Goal: Find specific page/section: Find specific page/section

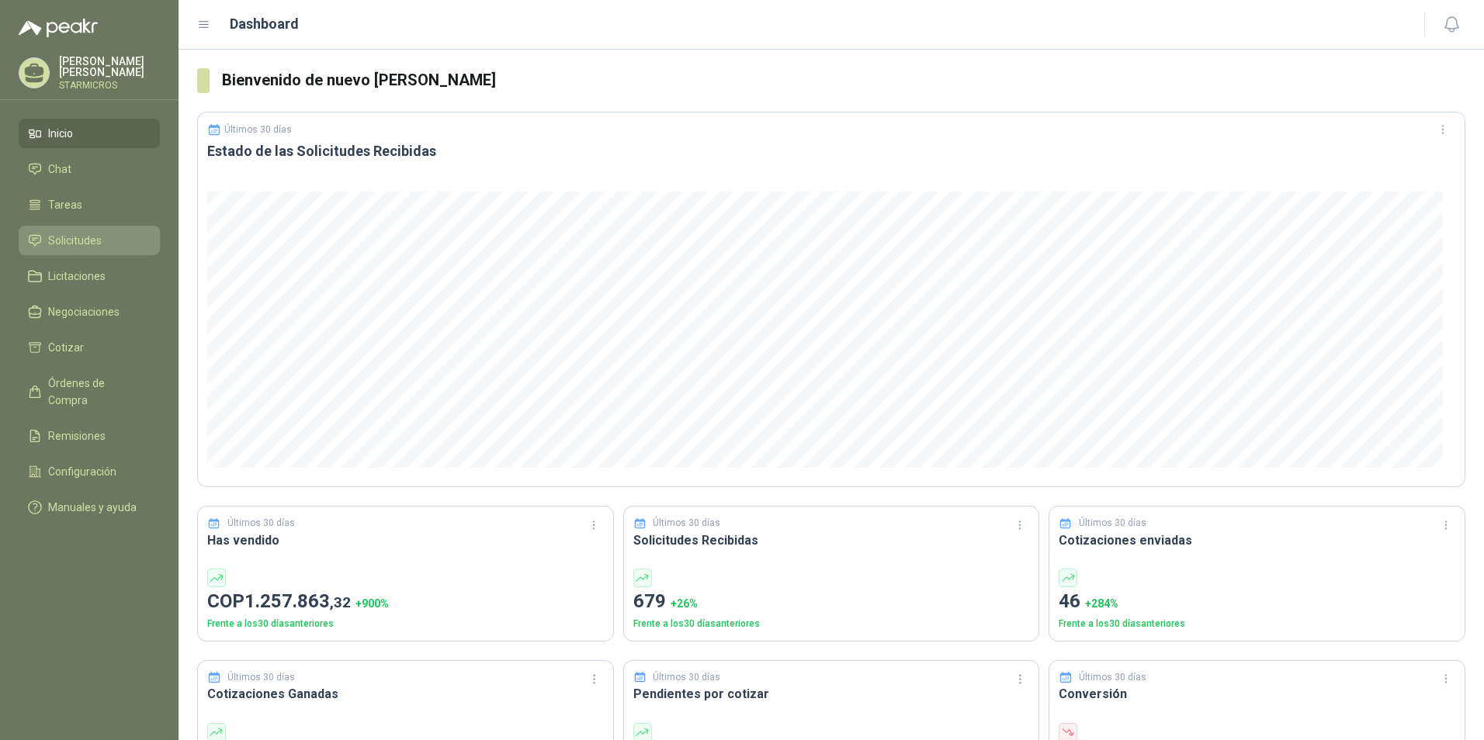
click at [78, 251] on link "Solicitudes" at bounding box center [89, 240] width 141 height 29
